Goal: Entertainment & Leisure: Consume media (video, audio)

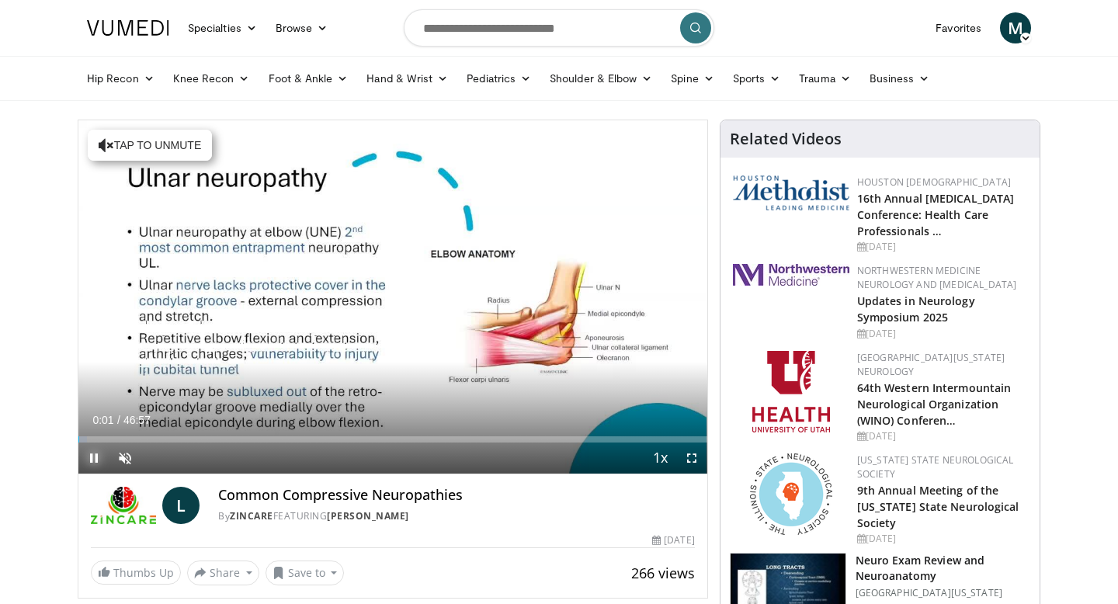
click at [94, 453] on span "Video Player" at bounding box center [93, 458] width 31 height 31
click at [429, 82] on link "Hand & Wrist" at bounding box center [407, 78] width 100 height 31
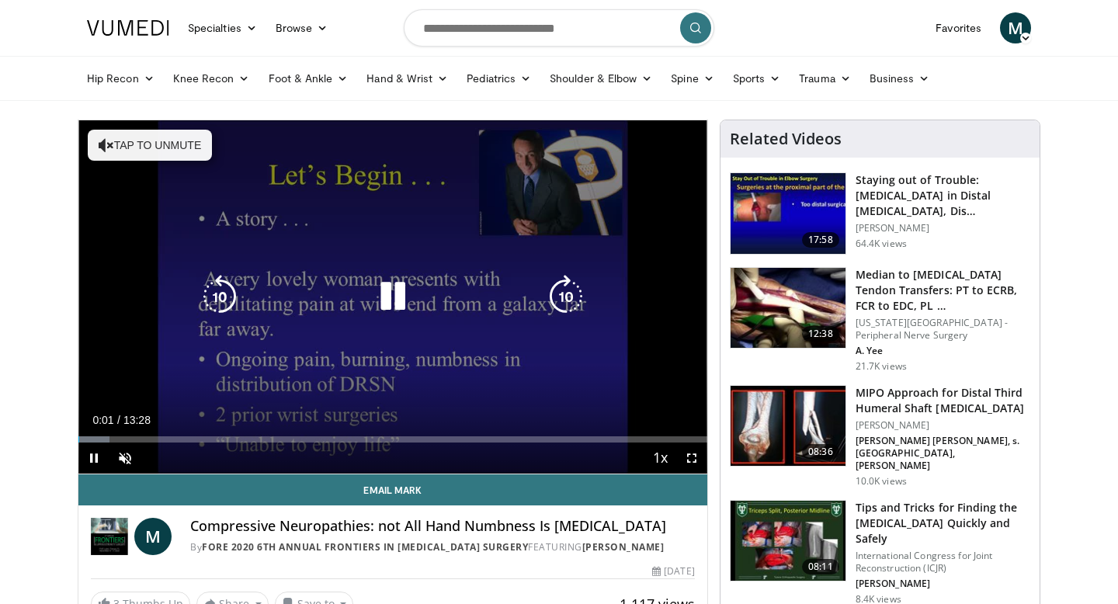
click at [161, 397] on div "10 seconds Tap to unmute" at bounding box center [392, 296] width 629 height 353
